Goal: Check status: Check status

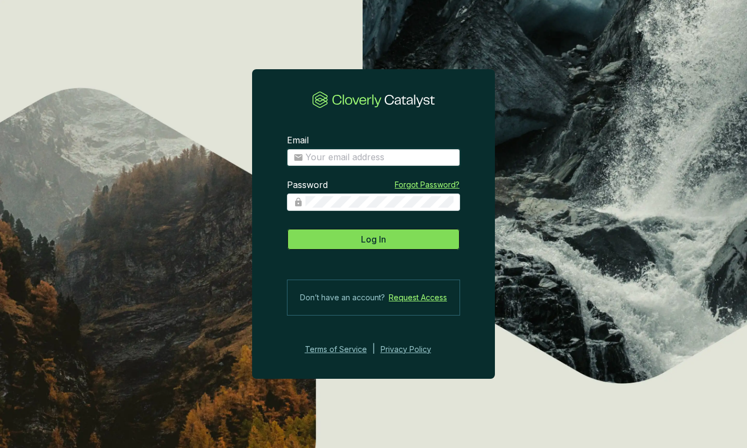
type input "[PERSON_NAME][EMAIL_ADDRESS][DOMAIN_NAME]"
click at [406, 235] on button "Log In" at bounding box center [373, 239] width 173 height 22
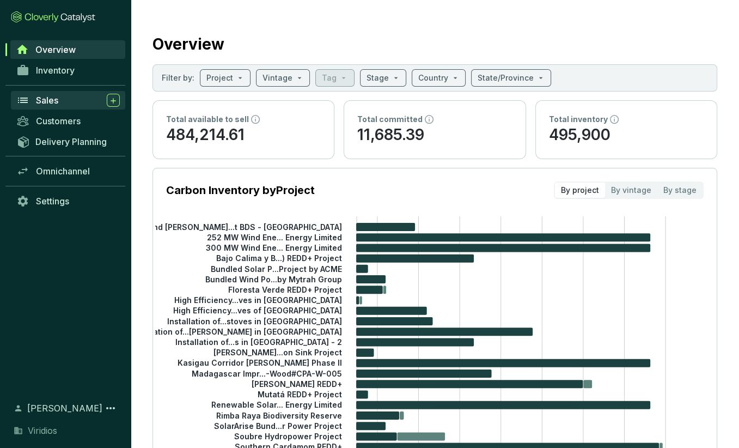
click at [73, 99] on div "Sales" at bounding box center [78, 100] width 84 height 13
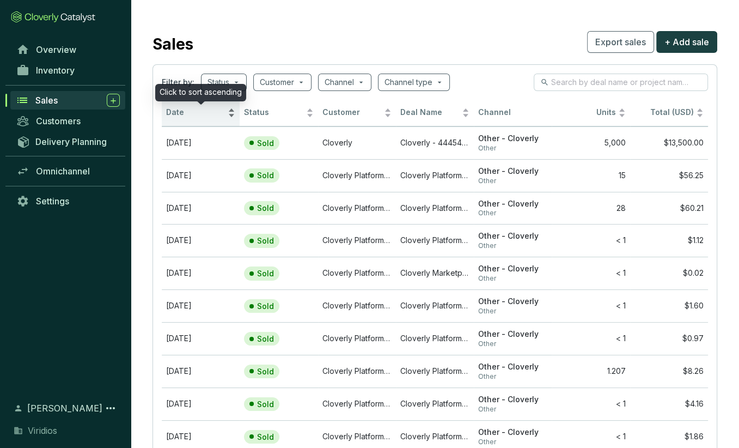
click at [231, 107] on div "Date" at bounding box center [200, 112] width 69 height 13
click at [231, 111] on div "Date" at bounding box center [200, 112] width 69 height 13
